Goal: Complete application form

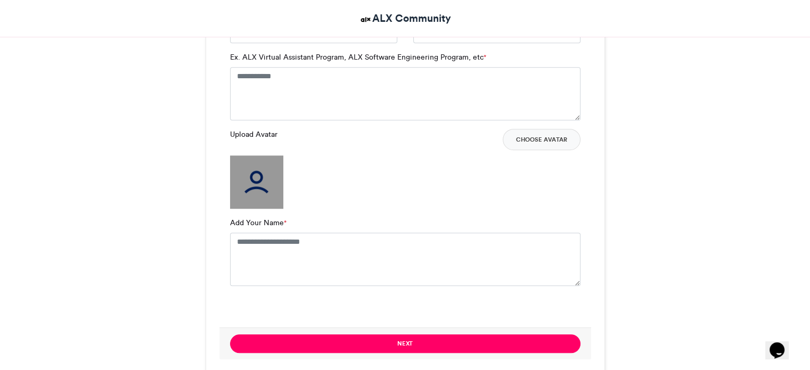
scroll to position [639, 0]
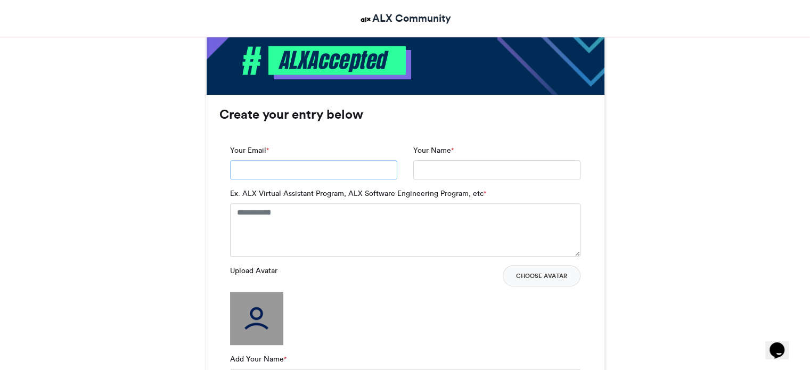
click at [292, 160] on input "Your Email *" at bounding box center [313, 169] width 167 height 19
type input "**********"
click at [451, 163] on input "Your Name *" at bounding box center [496, 169] width 167 height 19
type input "**********"
click at [276, 213] on textarea "Ex. ALX Virtual Assistant Program, ALX Software Engineering Program, etc *" at bounding box center [405, 229] width 350 height 53
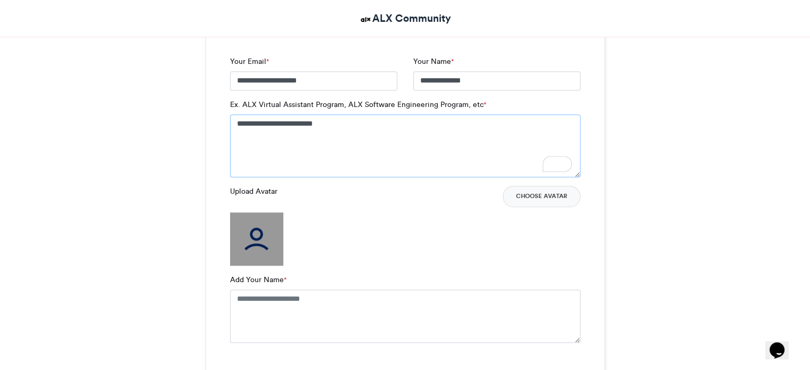
scroll to position [745, 0]
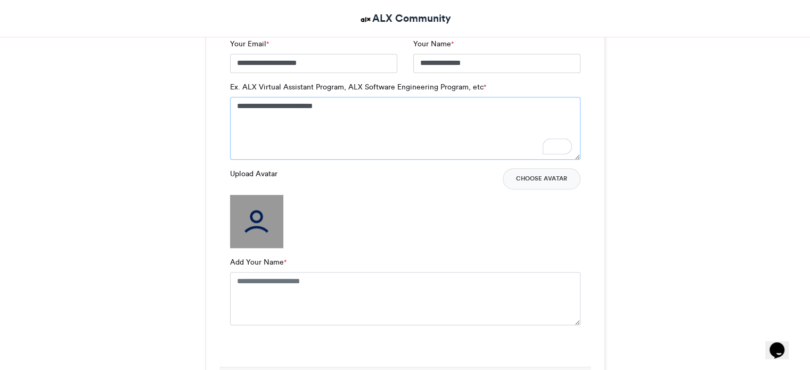
type textarea "**********"
click at [314, 289] on textarea "Add Your Name *" at bounding box center [405, 298] width 350 height 53
type textarea "**********"
click at [256, 218] on img at bounding box center [256, 221] width 53 height 53
click at [556, 179] on button "Choose Avatar" at bounding box center [542, 178] width 78 height 21
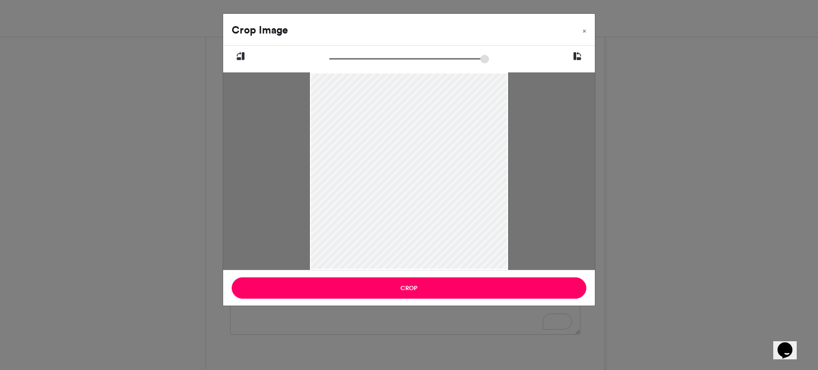
drag, startPoint x: 419, startPoint y: 167, endPoint x: 415, endPoint y: 231, distance: 63.5
click at [415, 231] on div at bounding box center [409, 204] width 198 height 264
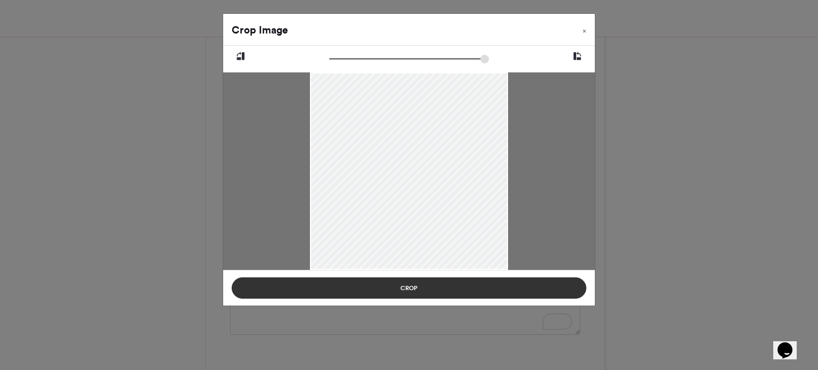
click at [437, 292] on button "Crop" at bounding box center [409, 287] width 355 height 21
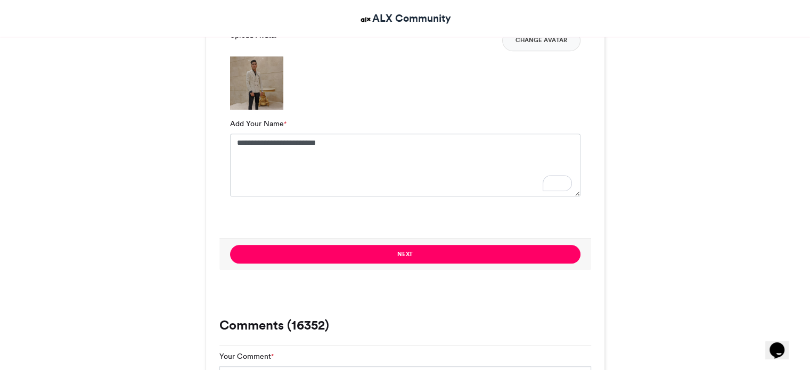
scroll to position [887, 0]
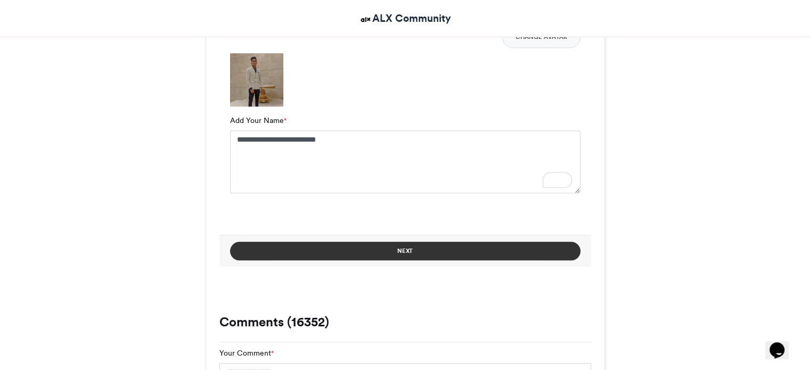
click at [413, 252] on button "Next" at bounding box center [405, 251] width 350 height 19
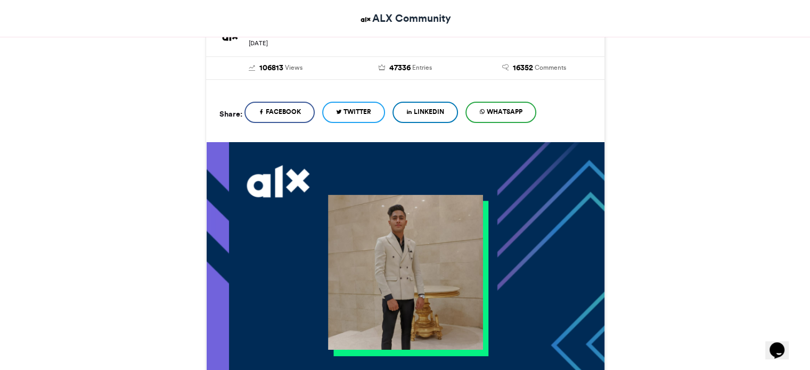
scroll to position [96, 0]
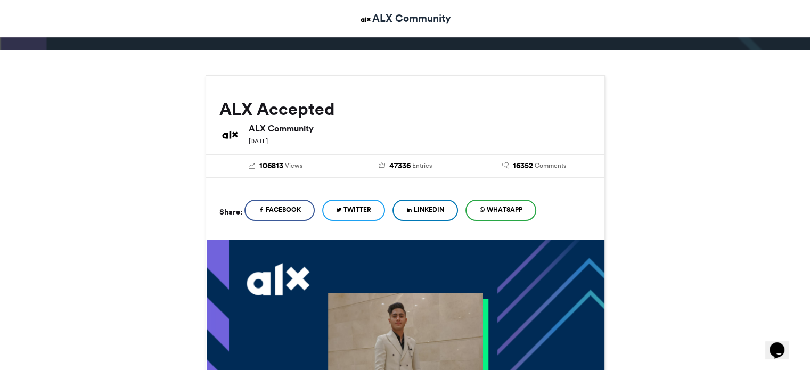
click at [429, 208] on span "LinkedIn" at bounding box center [429, 210] width 30 height 10
click at [425, 208] on span "LinkedIn" at bounding box center [429, 210] width 30 height 10
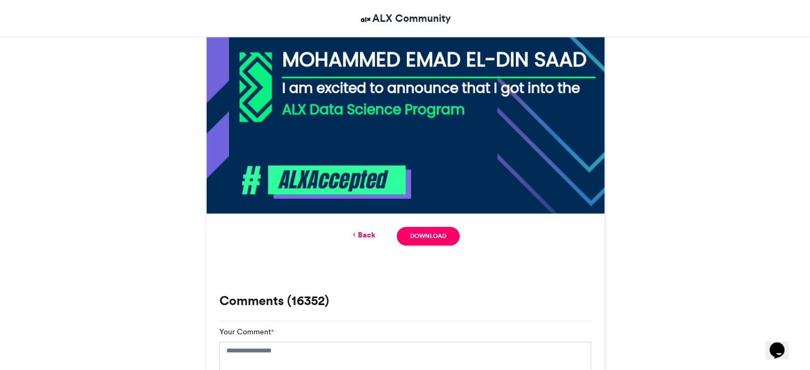
scroll to position [522, 0]
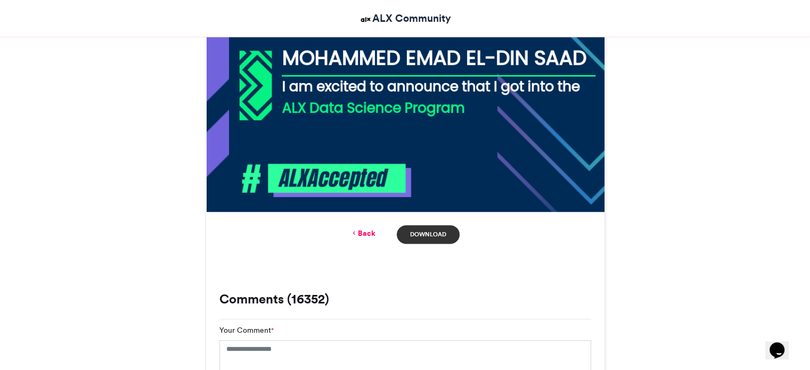
click at [419, 233] on link "Download" at bounding box center [428, 234] width 62 height 19
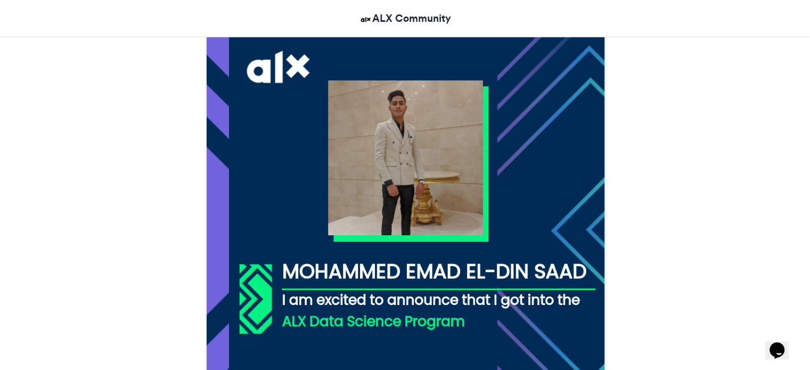
scroll to position [309, 0]
